Goal: Communication & Community: Answer question/provide support

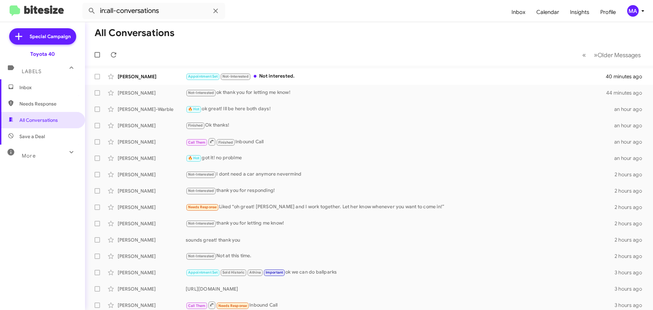
click at [59, 106] on span "Needs Response" at bounding box center [48, 103] width 58 height 7
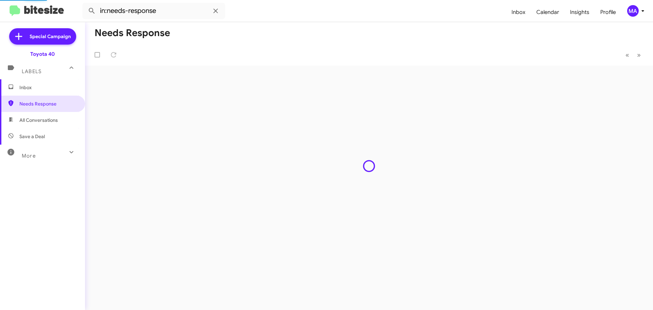
click at [53, 138] on span "Save a Deal" at bounding box center [42, 136] width 85 height 16
type input "in:not-interested"
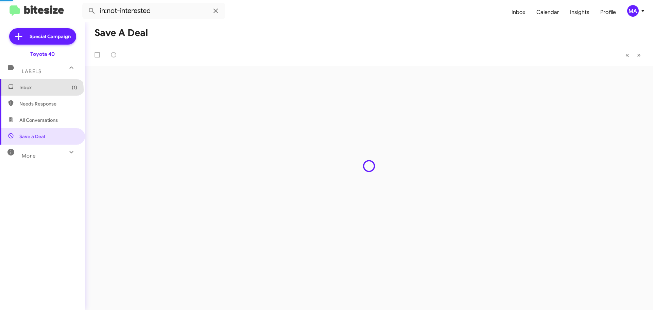
click at [41, 90] on span "Inbox (1)" at bounding box center [48, 87] width 58 height 7
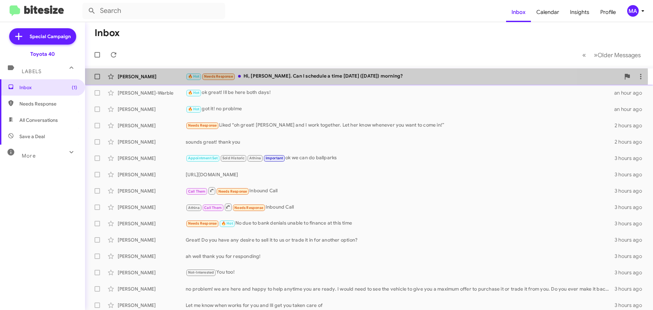
click at [310, 77] on div "🔥 Hot Needs Response Hi, Morgan. Can I schedule a time tomorrow (Friday) mornin…" at bounding box center [403, 76] width 434 height 8
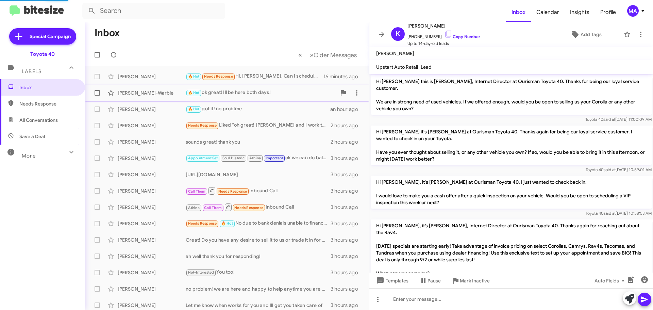
scroll to position [502, 0]
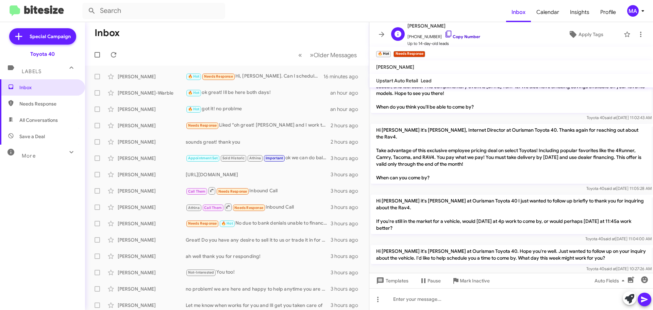
click at [444, 33] on icon at bounding box center [448, 34] width 8 height 8
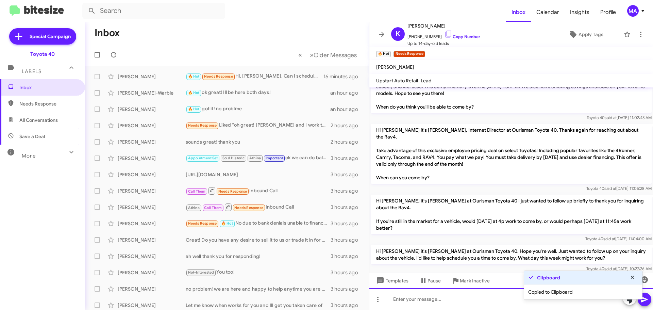
click at [406, 301] on div at bounding box center [511, 299] width 284 height 22
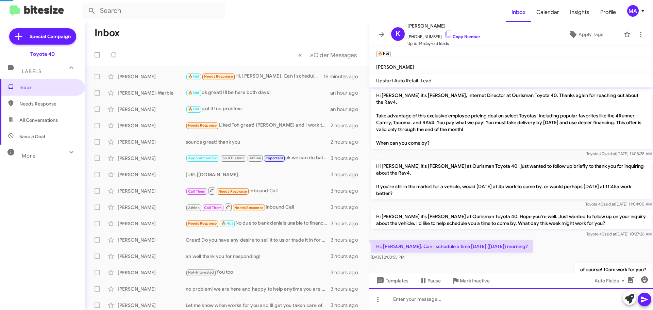
scroll to position [541, 0]
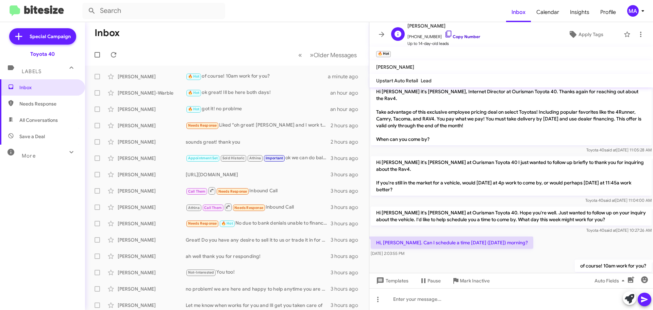
click at [444, 34] on icon at bounding box center [448, 34] width 8 height 8
drag, startPoint x: 420, startPoint y: 222, endPoint x: 375, endPoint y: 180, distance: 61.6
copy div "Hi Kevin it's Morgan Anderson at Ourisman Toyota 40. Hope you're well. Just wan…"
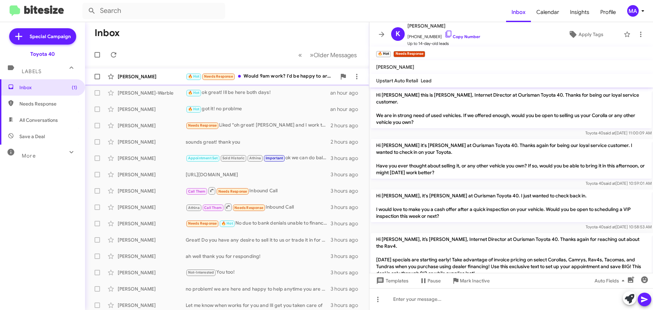
click at [276, 76] on div "🔥 Hot Needs Response Would 9am work? I'd be happy to arrive at 9 and wait if ne…" at bounding box center [261, 76] width 151 height 8
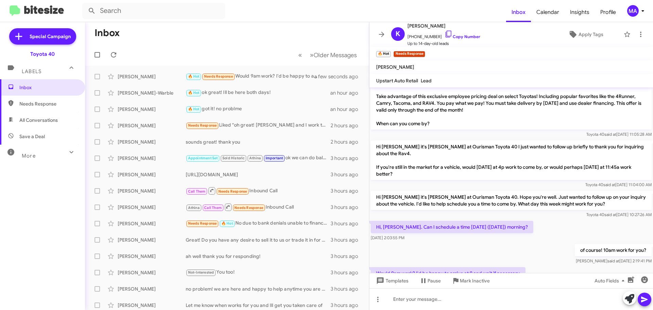
scroll to position [565, 0]
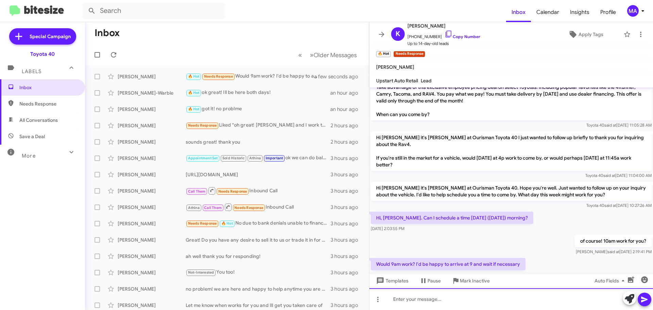
click at [438, 300] on div at bounding box center [511, 299] width 284 height 22
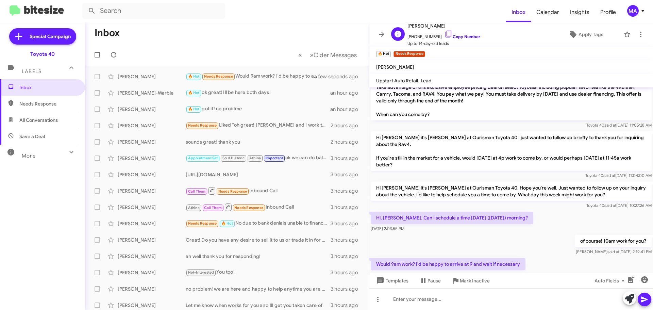
click at [444, 35] on icon at bounding box center [448, 34] width 8 height 8
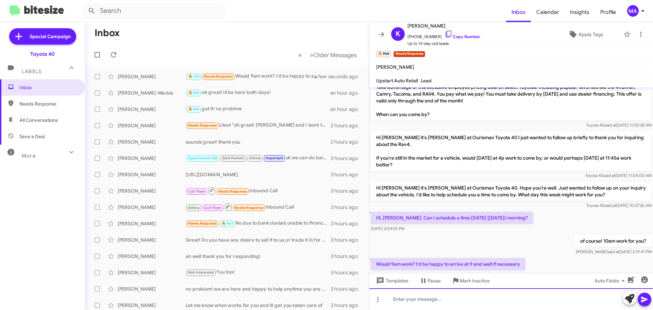
click at [432, 302] on div at bounding box center [511, 299] width 284 height 22
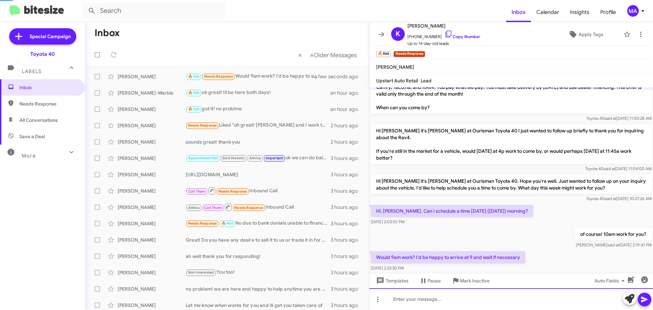
scroll to position [590, 0]
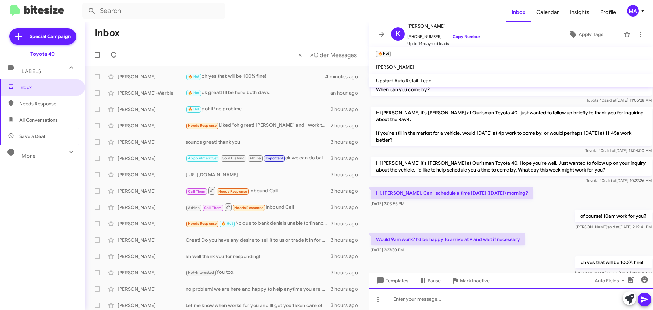
click at [433, 298] on div at bounding box center [511, 299] width 284 height 22
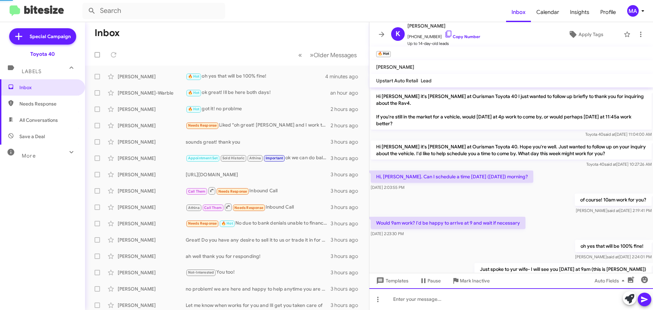
scroll to position [615, 0]
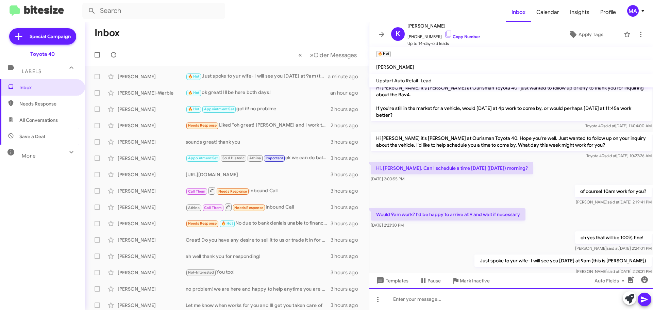
click at [445, 300] on div at bounding box center [511, 299] width 284 height 22
click at [392, 298] on div "[URL][DOMAIN_NAME]" at bounding box center [511, 299] width 284 height 22
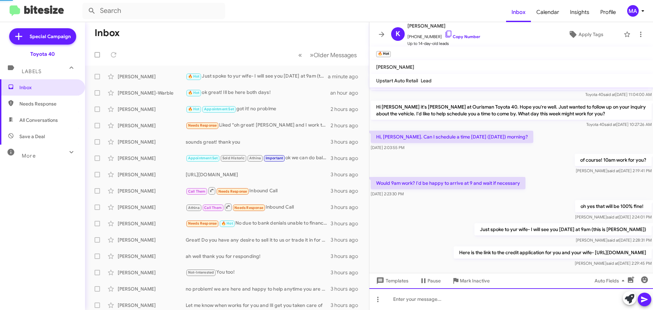
scroll to position [647, 0]
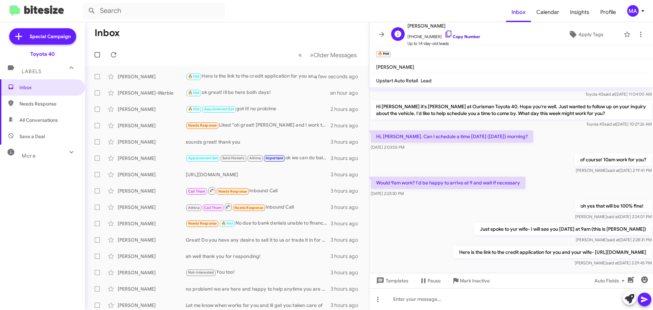
click at [444, 34] on icon at bounding box center [448, 34] width 8 height 8
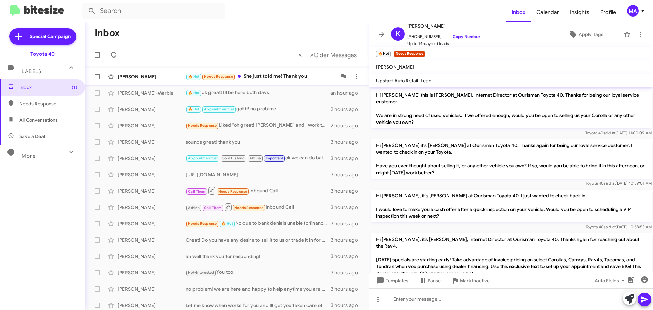
click at [265, 72] on div "🔥 Hot Needs Response She just told me! Thank you" at bounding box center [261, 76] width 151 height 8
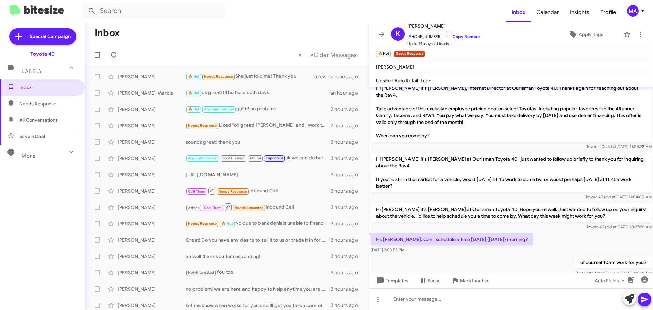
scroll to position [671, 0]
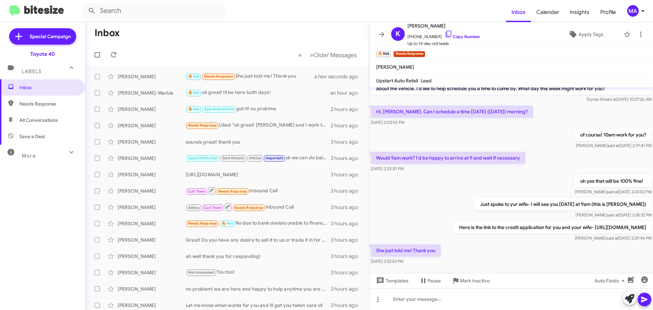
click at [37, 107] on span "Needs Response" at bounding box center [42, 104] width 85 height 16
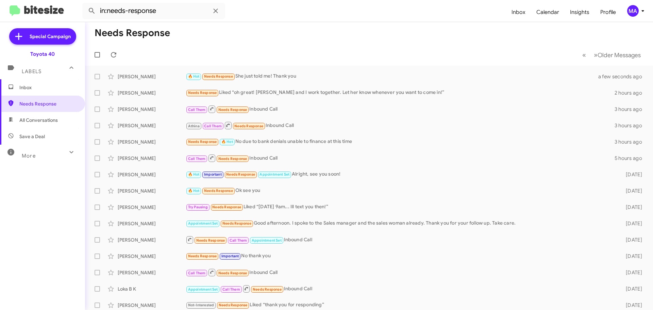
click at [39, 118] on span "All Conversations" at bounding box center [38, 120] width 38 height 7
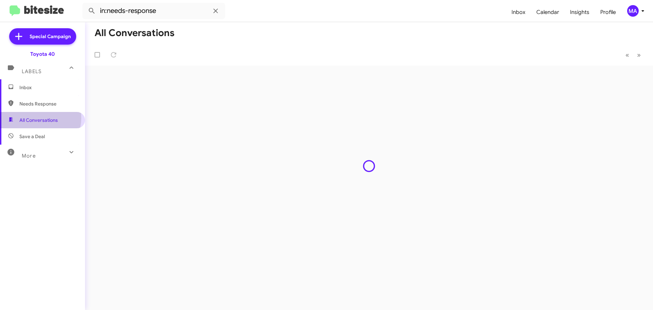
type input "in:all-conversations"
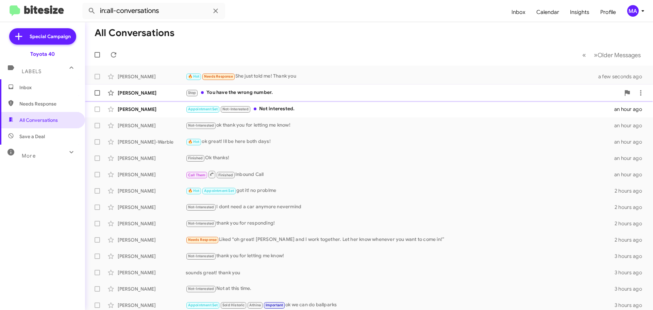
click at [250, 97] on div "Stop You have the wrong number." at bounding box center [403, 93] width 434 height 8
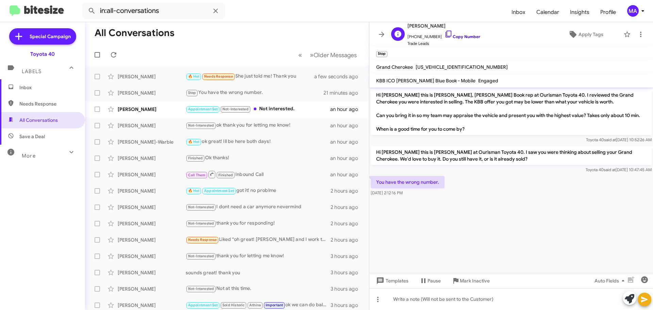
click at [444, 32] on icon at bounding box center [448, 34] width 8 height 8
drag, startPoint x: 427, startPoint y: 188, endPoint x: 373, endPoint y: 178, distance: 54.6
click at [373, 178] on div "You have the wrong number. Oct 2, 2025, 2:12:16 PM" at bounding box center [408, 186] width 74 height 20
copy div "You have the wrong number. Oct 2, 2025, 2:12:16 PM"
click at [462, 276] on span "Mark Inactive" at bounding box center [475, 280] width 30 height 12
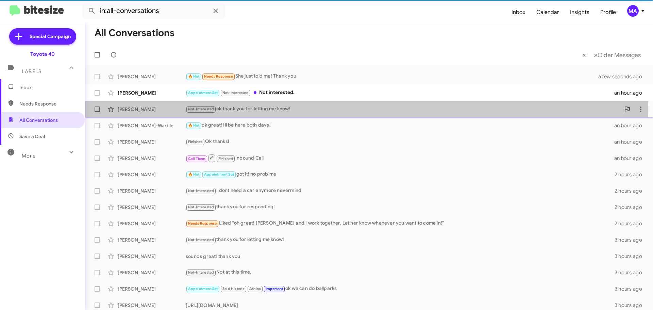
click at [290, 104] on div "Don Wilson Not-Interested ok thank you for letting me know! an hour ago" at bounding box center [368, 109] width 557 height 14
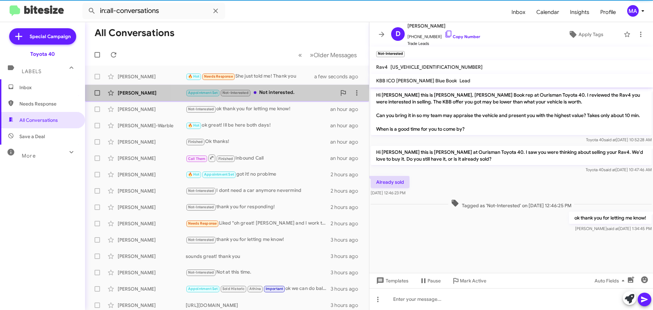
click at [288, 97] on div "Barry Miles Appointment Set Not-Interested Not interested. an hour ago" at bounding box center [226, 93] width 273 height 14
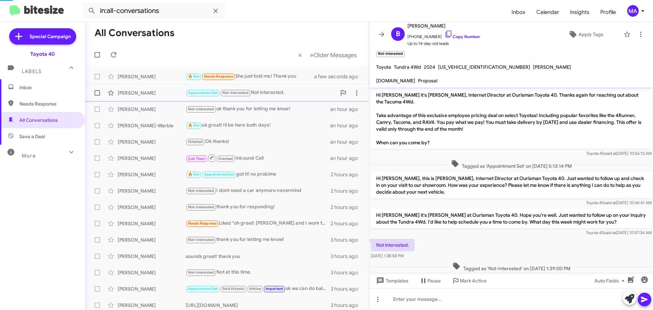
scroll to position [11, 0]
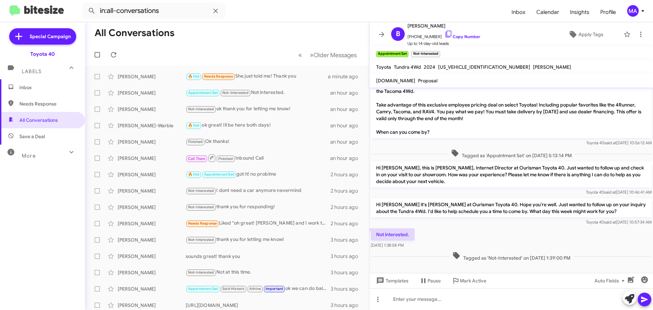
click at [20, 89] on span "Inbox" at bounding box center [48, 87] width 58 height 7
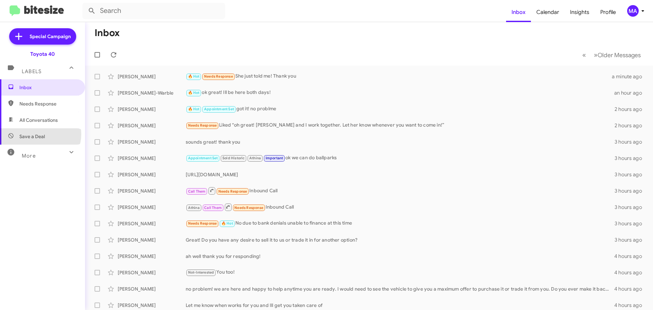
click at [40, 134] on span "Save a Deal" at bounding box center [31, 136] width 25 height 7
type input "in:not-interested"
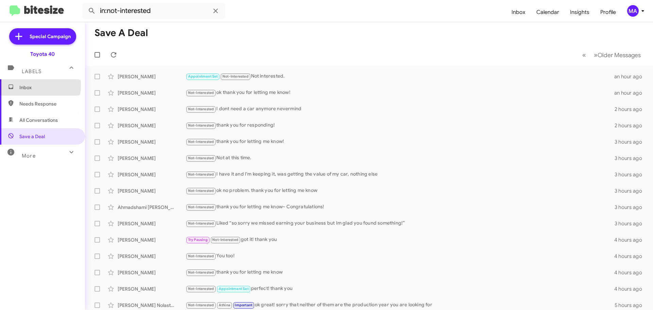
click at [27, 85] on span "Inbox" at bounding box center [48, 87] width 58 height 7
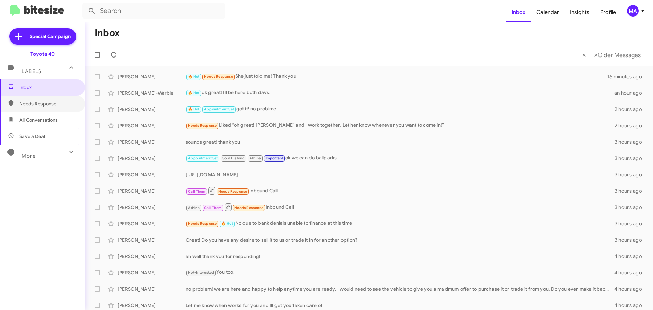
drag, startPoint x: 42, startPoint y: 105, endPoint x: 44, endPoint y: 112, distance: 7.3
click at [42, 105] on span "Needs Response" at bounding box center [48, 103] width 58 height 7
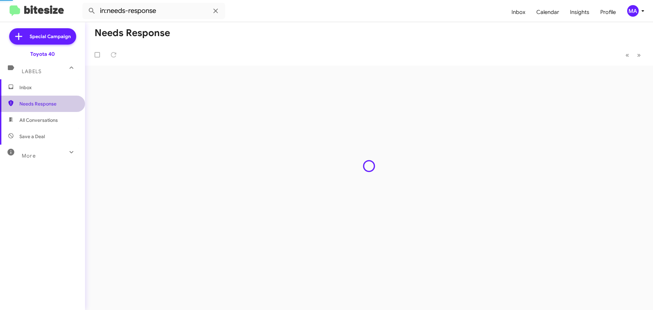
click at [45, 118] on span "All Conversations" at bounding box center [38, 120] width 38 height 7
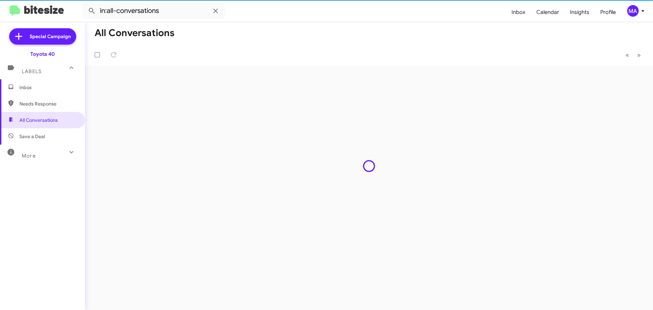
click at [46, 135] on span "Save a Deal" at bounding box center [42, 136] width 85 height 16
type input "in:not-interested"
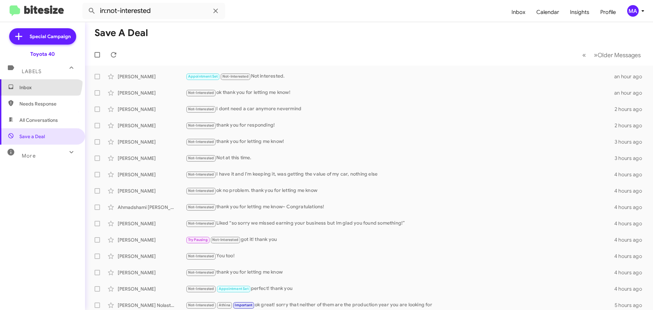
click at [37, 80] on span "Inbox" at bounding box center [42, 87] width 85 height 16
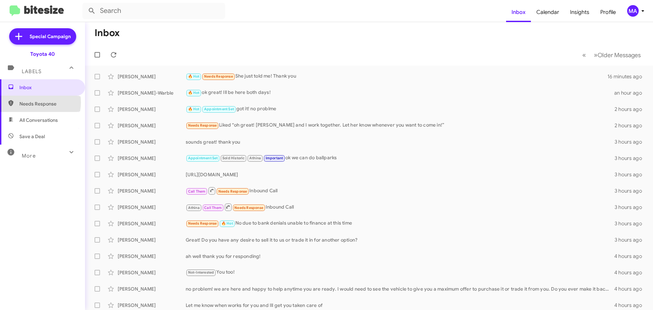
click at [35, 102] on span "Needs Response" at bounding box center [48, 103] width 58 height 7
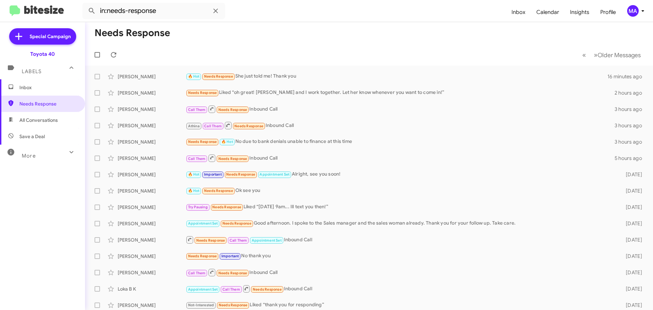
click at [35, 123] on span "All Conversations" at bounding box center [38, 120] width 38 height 7
type input "in:all-conversations"
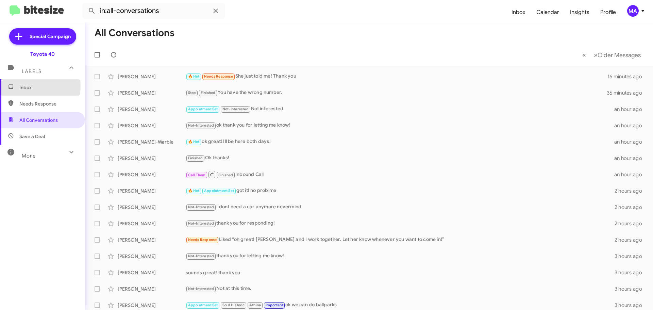
click at [23, 86] on span "Inbox" at bounding box center [48, 87] width 58 height 7
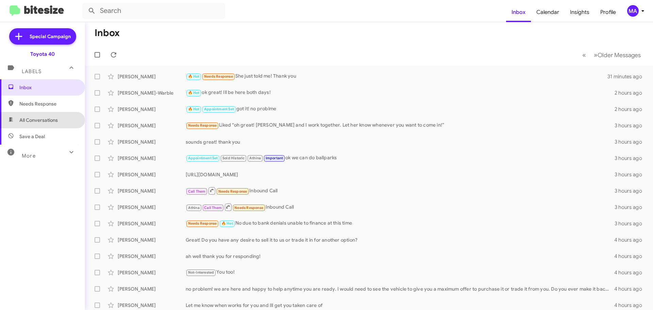
click at [50, 121] on span "All Conversations" at bounding box center [38, 120] width 38 height 7
type input "in:all-conversations"
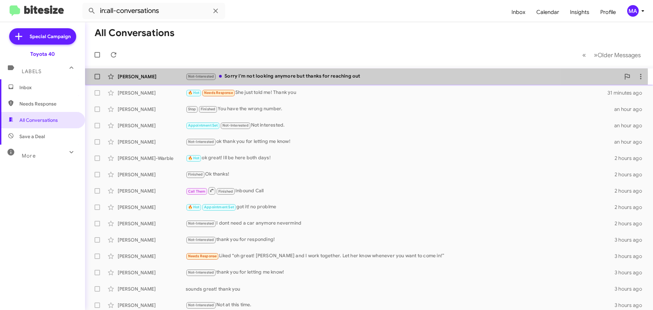
click at [302, 77] on div "Not-Interested Sorry I'm not looking anymore but thanks for reaching out" at bounding box center [403, 76] width 434 height 8
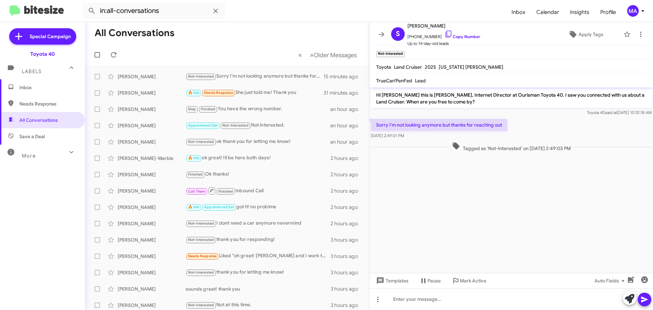
drag, startPoint x: 442, startPoint y: 33, endPoint x: 118, endPoint y: 39, distance: 324.4
click at [444, 33] on icon at bounding box center [448, 34] width 8 height 8
drag, startPoint x: 426, startPoint y: 137, endPoint x: 373, endPoint y: 98, distance: 65.7
click at [373, 98] on div "Hi [PERSON_NAME] this is [PERSON_NAME], Internet Director at Ourisman Toyota 40…" at bounding box center [511, 120] width 284 height 66
copy div "Hi [PERSON_NAME] this is [PERSON_NAME], Internet Director at Ourisman Toyota 40…"
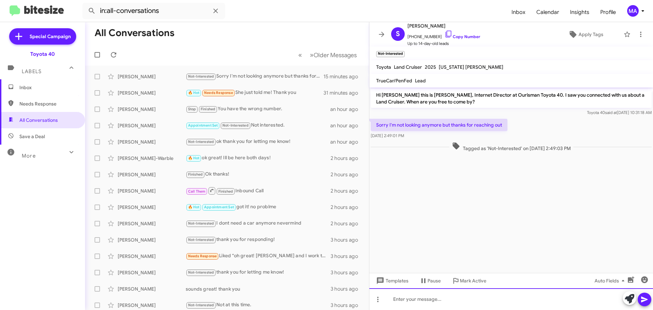
click at [399, 302] on div at bounding box center [511, 299] width 284 height 22
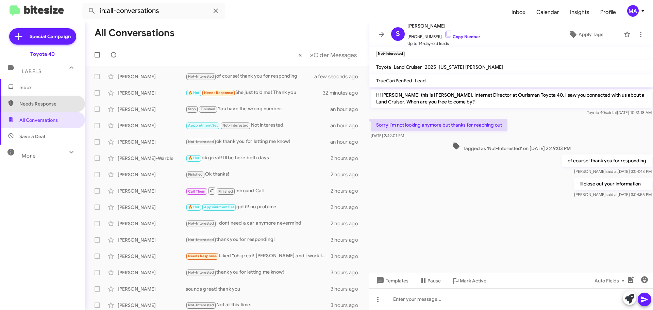
click at [58, 107] on span "Needs Response" at bounding box center [42, 104] width 85 height 16
type input "in:needs-response"
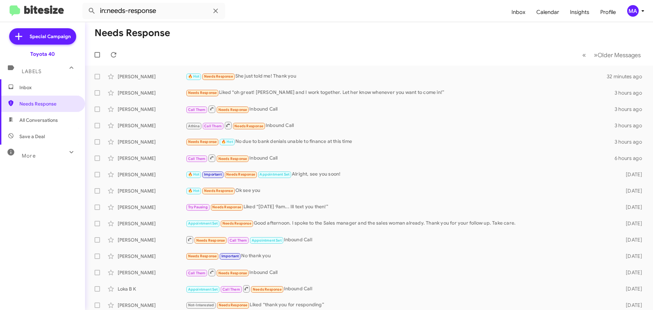
click at [39, 87] on span "Inbox" at bounding box center [48, 87] width 58 height 7
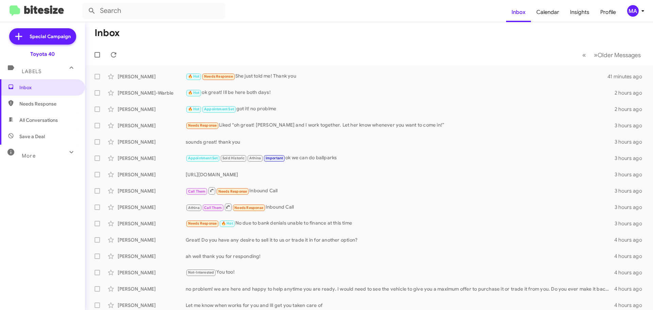
click at [69, 103] on span "Needs Response" at bounding box center [48, 103] width 58 height 7
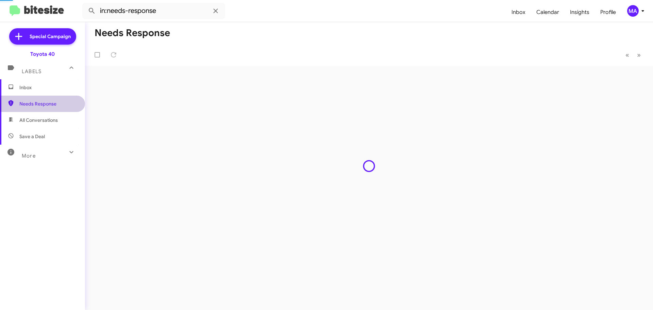
click at [65, 122] on span "All Conversations" at bounding box center [42, 120] width 85 height 16
type input "in:all-conversations"
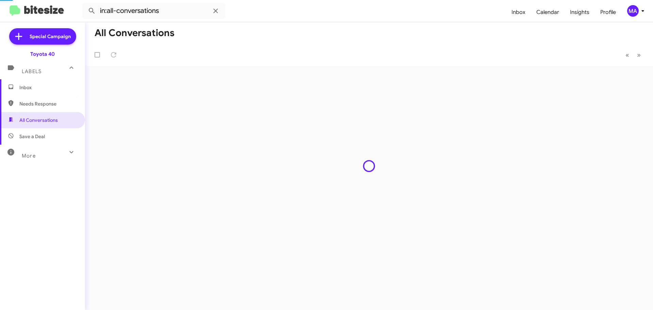
click at [43, 88] on span "Inbox" at bounding box center [48, 87] width 58 height 7
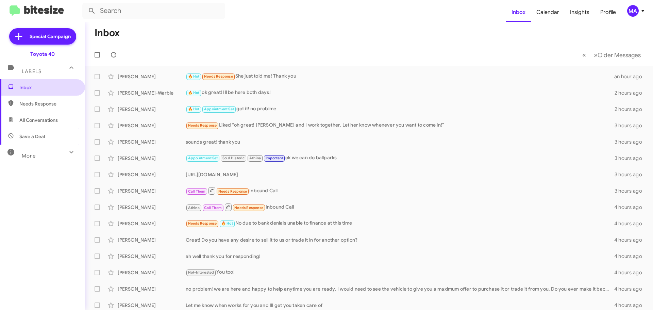
click at [58, 89] on span "Inbox" at bounding box center [48, 87] width 58 height 7
click at [59, 104] on span "Needs Response" at bounding box center [48, 103] width 58 height 7
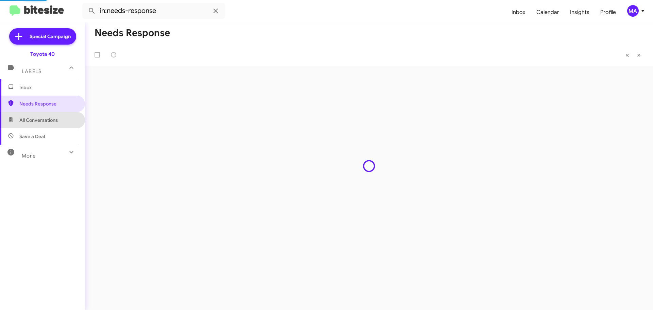
click at [58, 120] on span "All Conversations" at bounding box center [42, 120] width 85 height 16
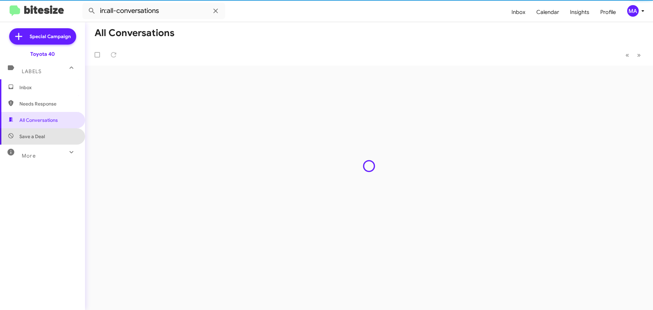
click at [59, 136] on span "Save a Deal" at bounding box center [42, 136] width 85 height 16
type input "in:not-interested"
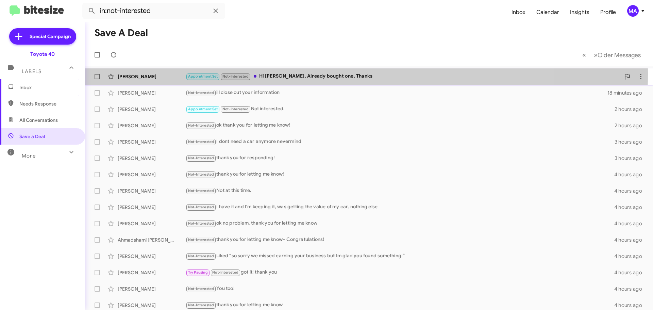
click at [298, 74] on div "Appointment Set Not-Interested Hi [PERSON_NAME]. Already bought one. Thanks" at bounding box center [403, 76] width 434 height 8
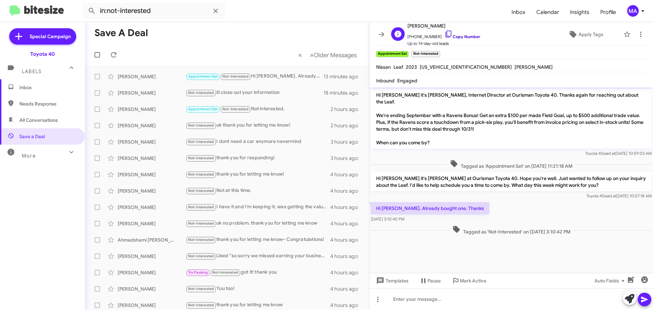
click at [444, 33] on icon at bounding box center [448, 34] width 8 height 8
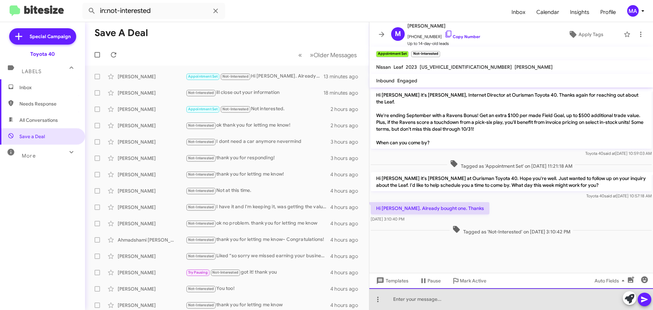
click at [428, 301] on div at bounding box center [511, 299] width 284 height 22
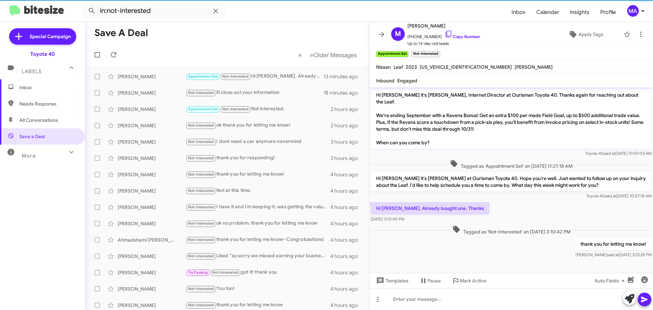
drag, startPoint x: 421, startPoint y: 219, endPoint x: 377, endPoint y: 208, distance: 44.9
click at [377, 208] on div "Hi [PERSON_NAME]. Already bought one. Thanks [DATE] 3:10:40 PM" at bounding box center [430, 212] width 119 height 20
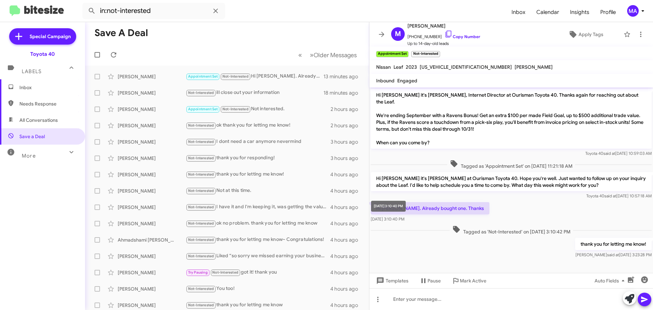
copy div "Hi [PERSON_NAME]. Already bought one. Thanks [DATE] 3:10:40 PM"
click at [27, 90] on span "Inbox" at bounding box center [48, 87] width 58 height 7
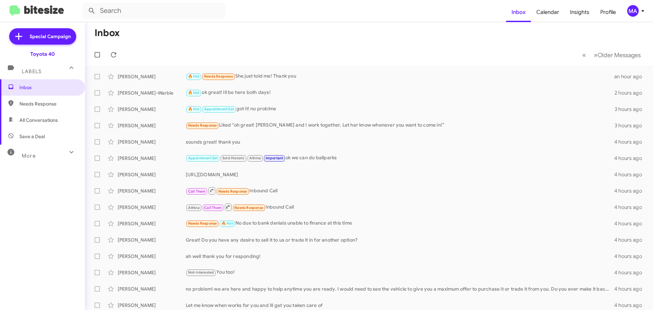
click at [52, 105] on span "Needs Response" at bounding box center [48, 103] width 58 height 7
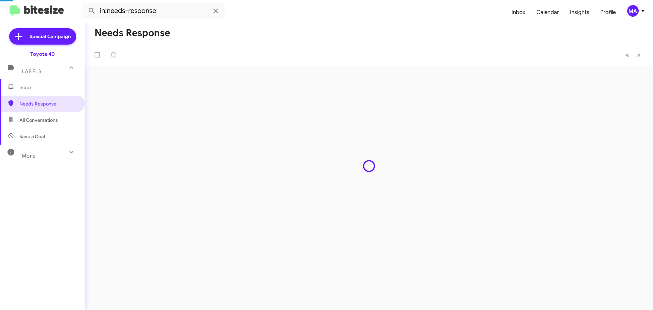
click at [53, 120] on span "All Conversations" at bounding box center [38, 120] width 38 height 7
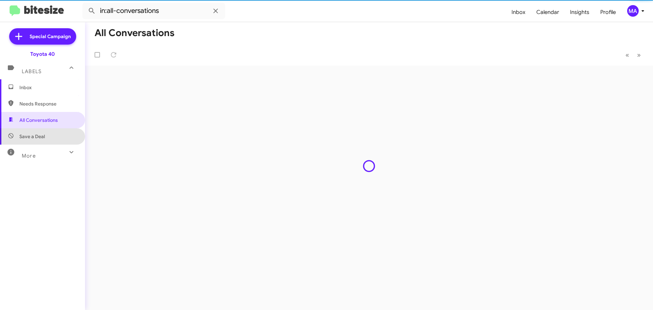
click at [53, 136] on span "Save a Deal" at bounding box center [42, 136] width 85 height 16
type input "in:not-interested"
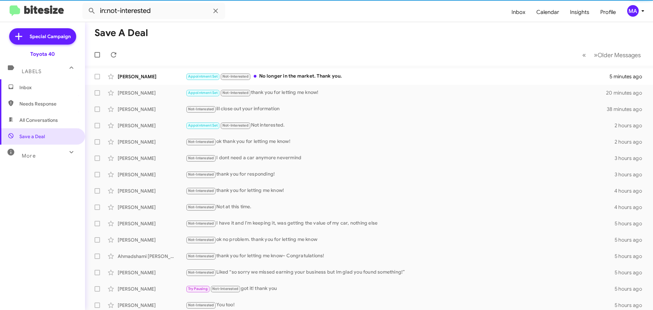
click at [33, 87] on span "Inbox" at bounding box center [48, 87] width 58 height 7
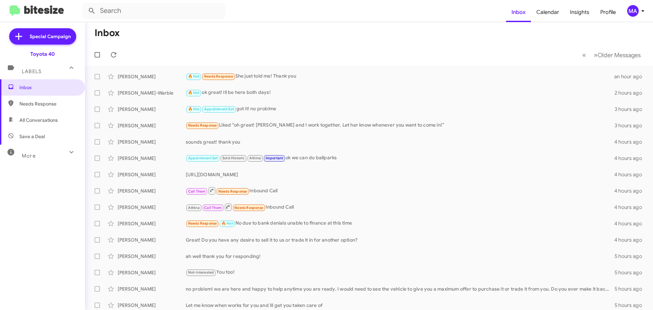
click at [42, 106] on span "Needs Response" at bounding box center [48, 103] width 58 height 7
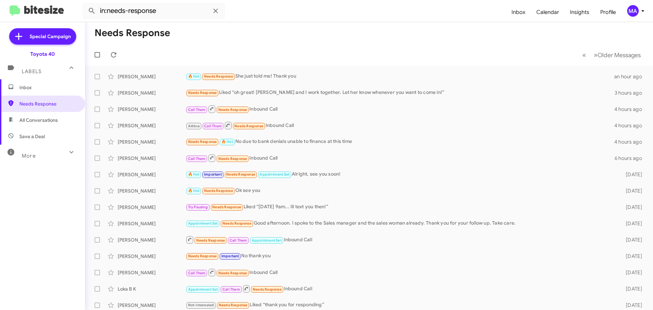
click at [46, 120] on span "All Conversations" at bounding box center [38, 120] width 38 height 7
type input "in:all-conversations"
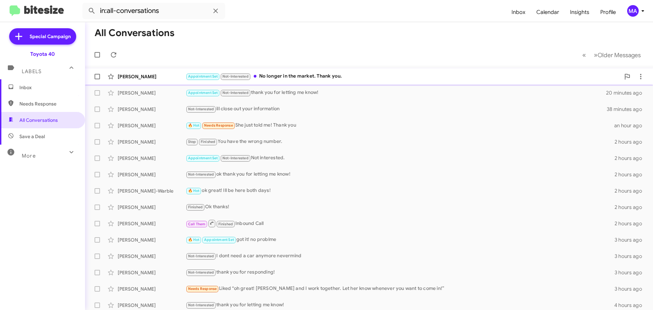
click at [309, 76] on div "Appointment Set Not-Interested No longer in the market. Thank you." at bounding box center [403, 76] width 434 height 8
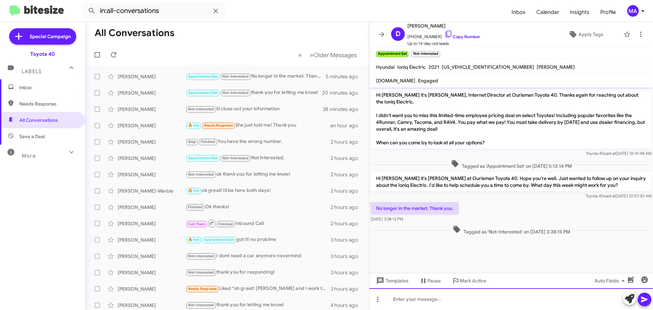
click at [416, 296] on div at bounding box center [511, 299] width 284 height 22
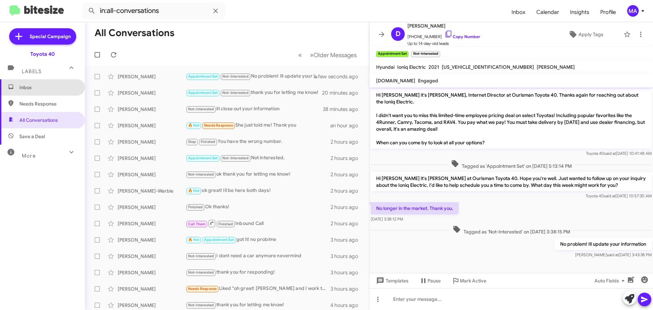
click at [42, 90] on span "Inbox" at bounding box center [48, 87] width 58 height 7
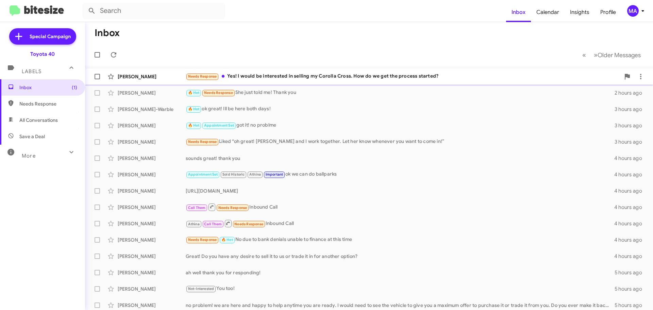
click at [347, 73] on div "Needs Response Yes! I would be interested in selling my Corolla Cross. How do w…" at bounding box center [403, 76] width 434 height 8
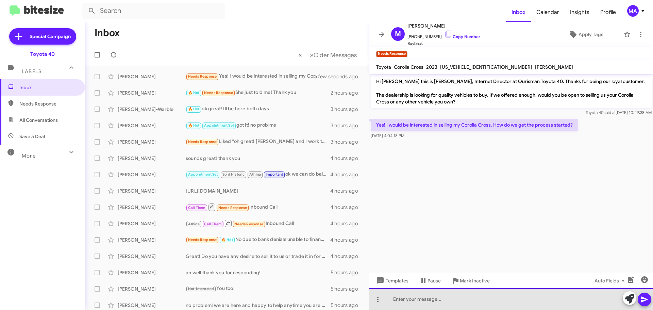
click at [436, 295] on div at bounding box center [511, 299] width 284 height 22
click at [463, 301] on div "Id love to help- When does" at bounding box center [511, 299] width 284 height 22
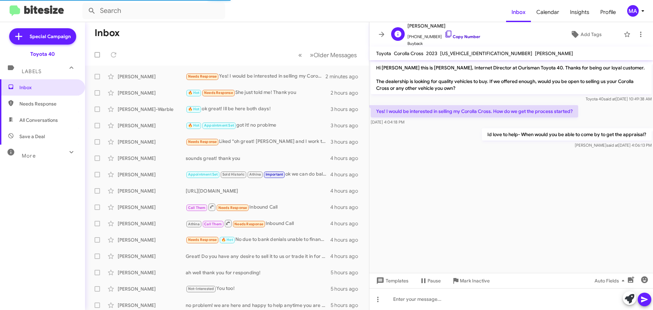
click at [444, 34] on icon at bounding box center [448, 34] width 8 height 8
click at [38, 105] on span "Needs Response" at bounding box center [48, 103] width 58 height 7
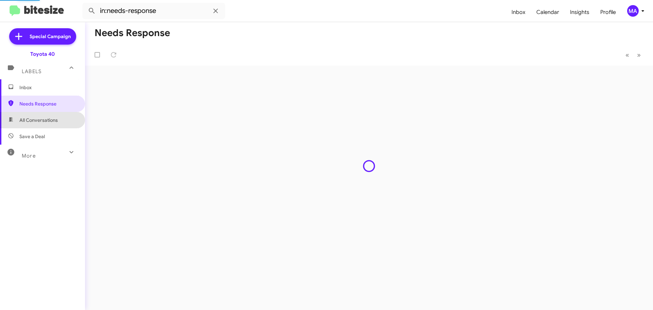
click at [44, 119] on span "All Conversations" at bounding box center [38, 120] width 38 height 7
type input "in:all-conversations"
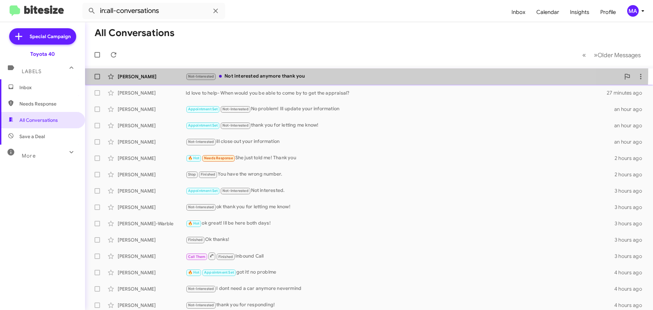
click at [276, 72] on div "[PERSON_NAME] Not-Interested Not interested anymore thank you 4 minutes ago" at bounding box center [368, 77] width 557 height 14
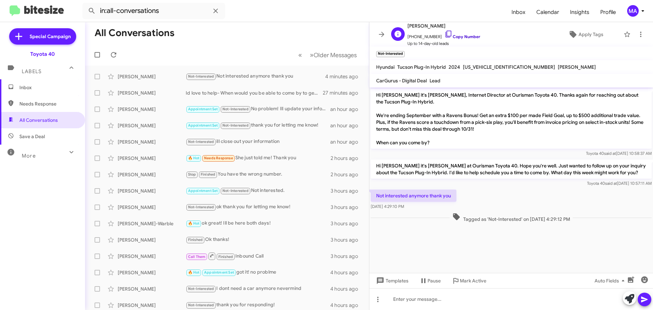
click at [444, 33] on icon at bounding box center [448, 34] width 8 height 8
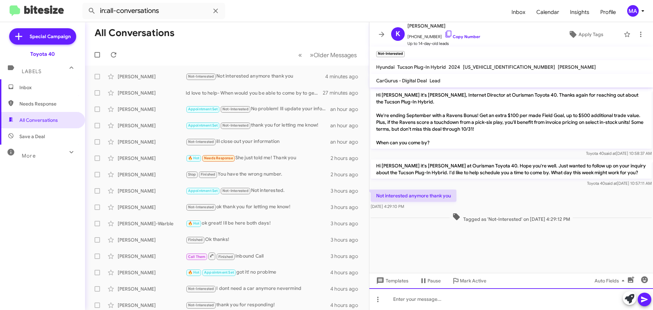
click at [413, 298] on div at bounding box center [511, 299] width 284 height 22
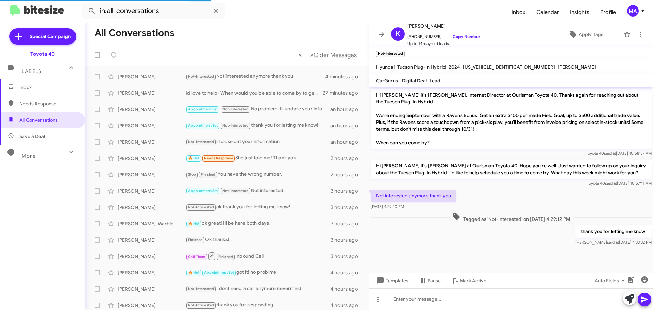
drag, startPoint x: 421, startPoint y: 206, endPoint x: 375, endPoint y: 189, distance: 49.8
click at [375, 189] on div "Not interested anymore thank you [DATE] 4:29:10 PM" at bounding box center [511, 199] width 284 height 23
copy div "Not interested anymore thank you [DATE] 4:29:10 PM"
click at [43, 135] on span "Save a Deal" at bounding box center [31, 136] width 25 height 7
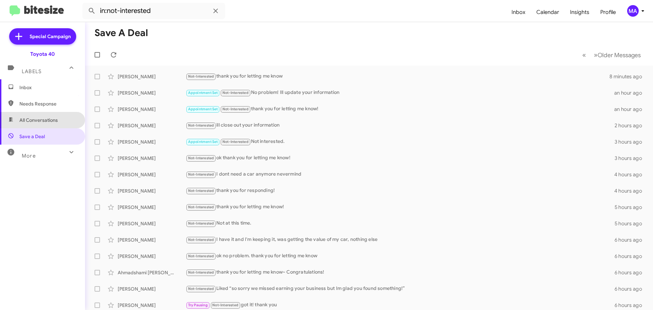
click at [47, 120] on span "All Conversations" at bounding box center [38, 120] width 38 height 7
type input "in:all-conversations"
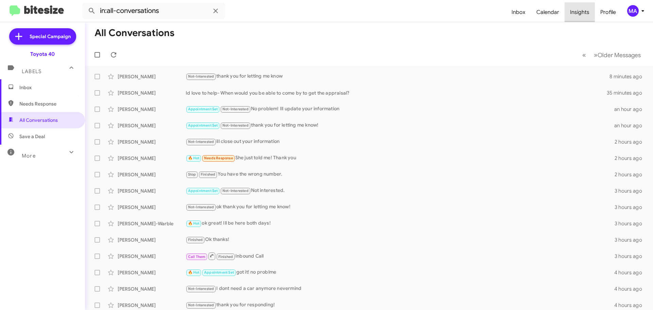
click at [581, 11] on span "Insights" at bounding box center [579, 12] width 30 height 20
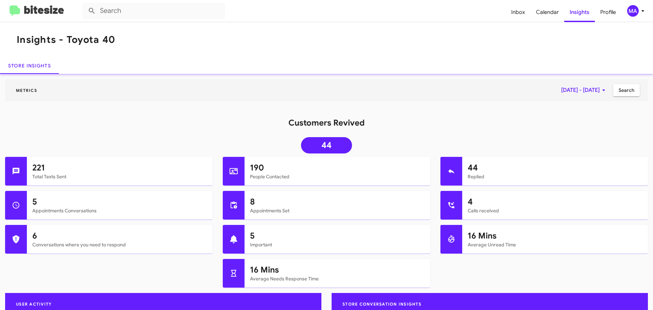
click at [583, 91] on span "[DATE] - [DATE]" at bounding box center [584, 90] width 47 height 12
click at [570, 144] on div "2" at bounding box center [571, 144] width 12 height 12
click at [627, 91] on div at bounding box center [326, 155] width 653 height 310
click at [515, 11] on span "Inbox" at bounding box center [518, 12] width 25 height 20
